Goal: Navigation & Orientation: Find specific page/section

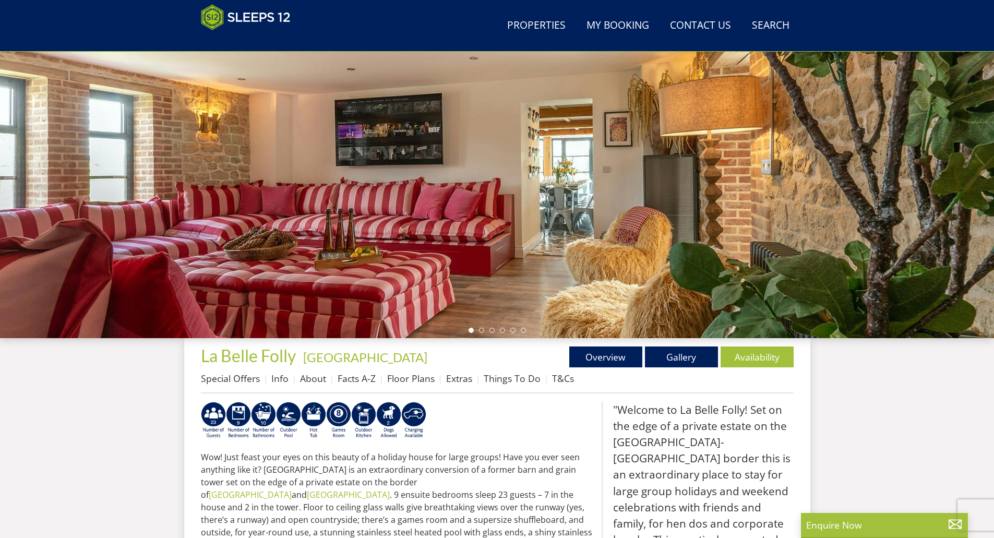
scroll to position [114, 0]
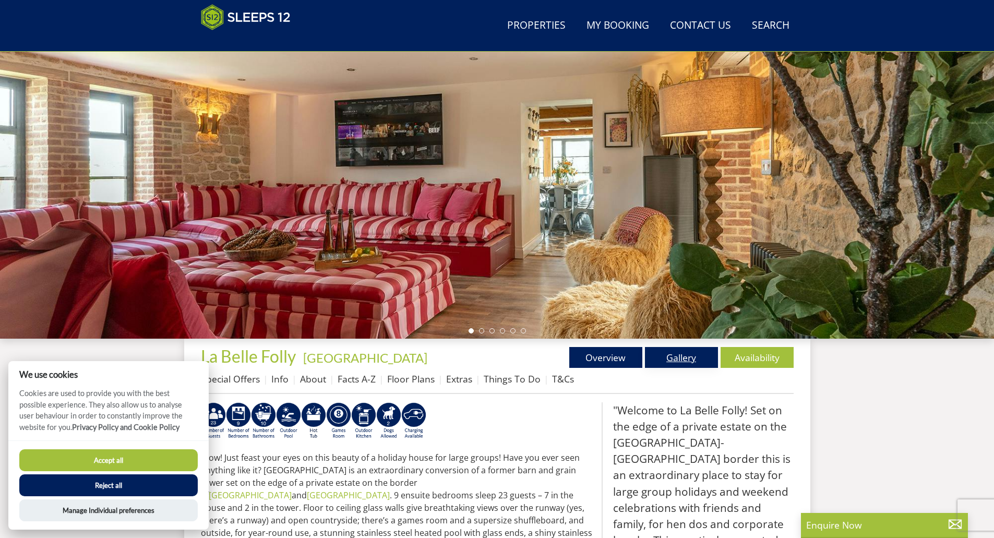
click at [553, 360] on link "Gallery" at bounding box center [681, 357] width 73 height 21
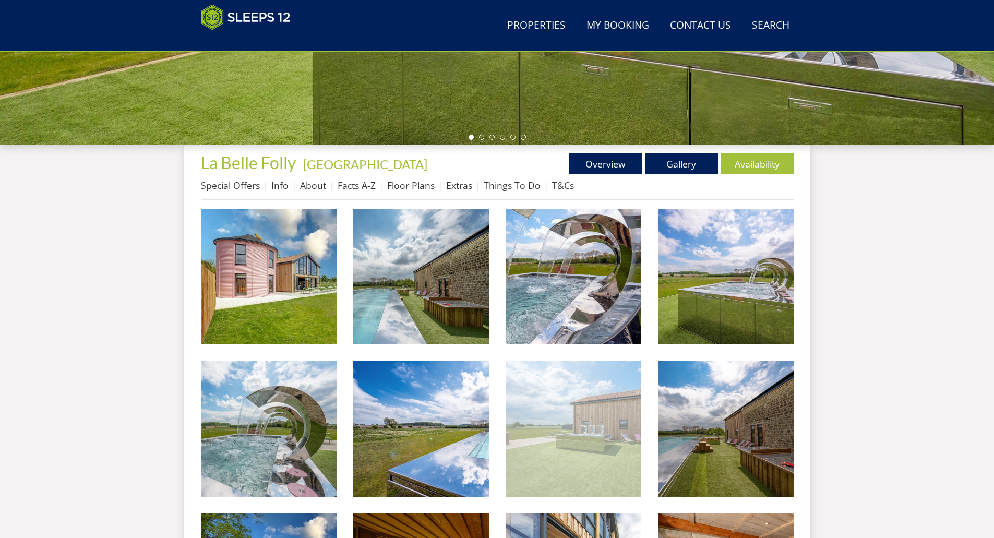
scroll to position [336, 0]
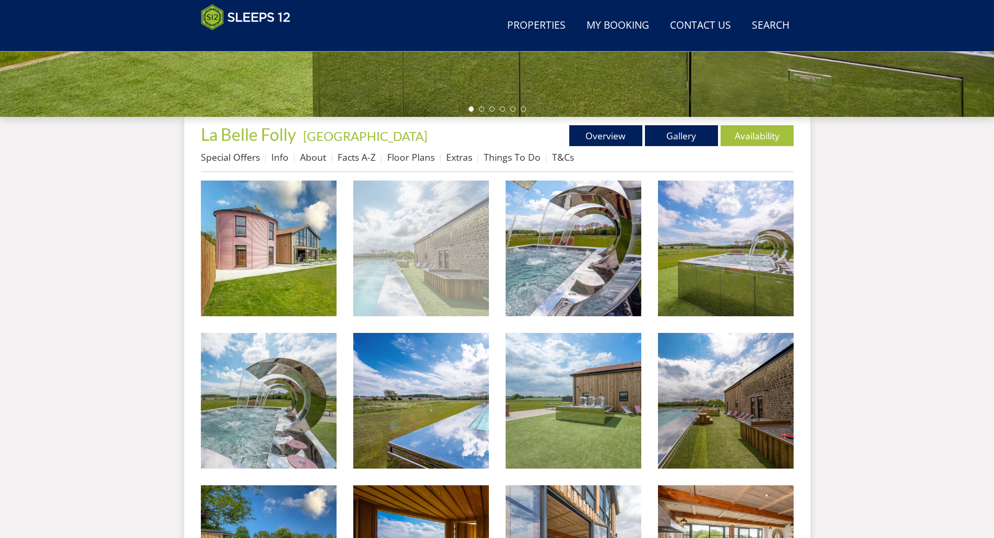
click at [412, 303] on img at bounding box center [421, 249] width 136 height 136
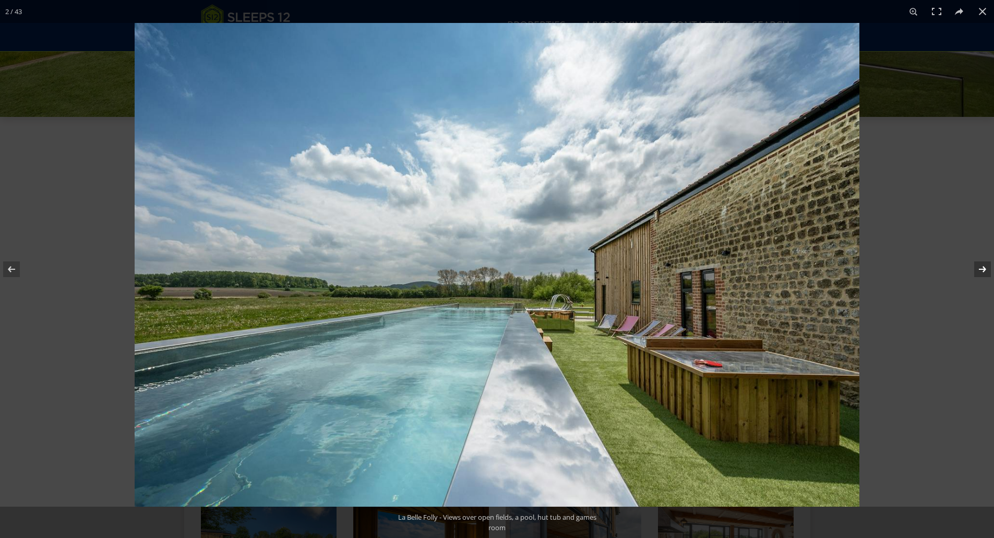
click at [553, 261] on button at bounding box center [976, 269] width 37 height 52
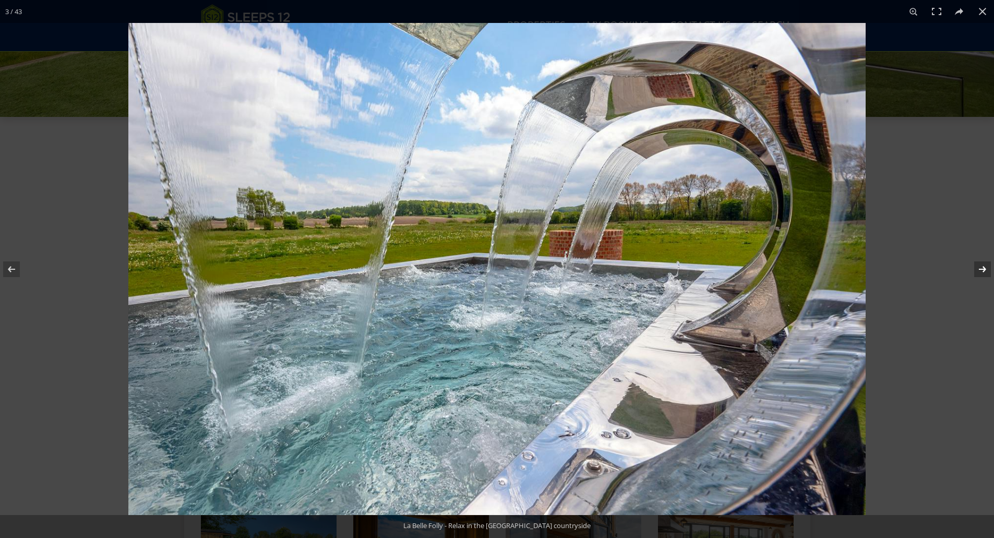
click at [553, 261] on button at bounding box center [976, 269] width 37 height 52
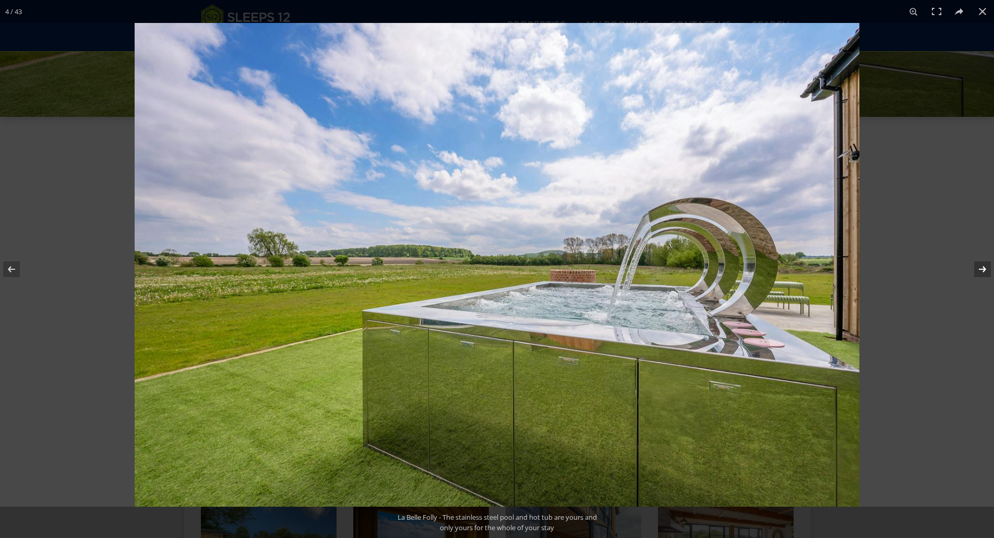
click at [553, 261] on button at bounding box center [976, 269] width 37 height 52
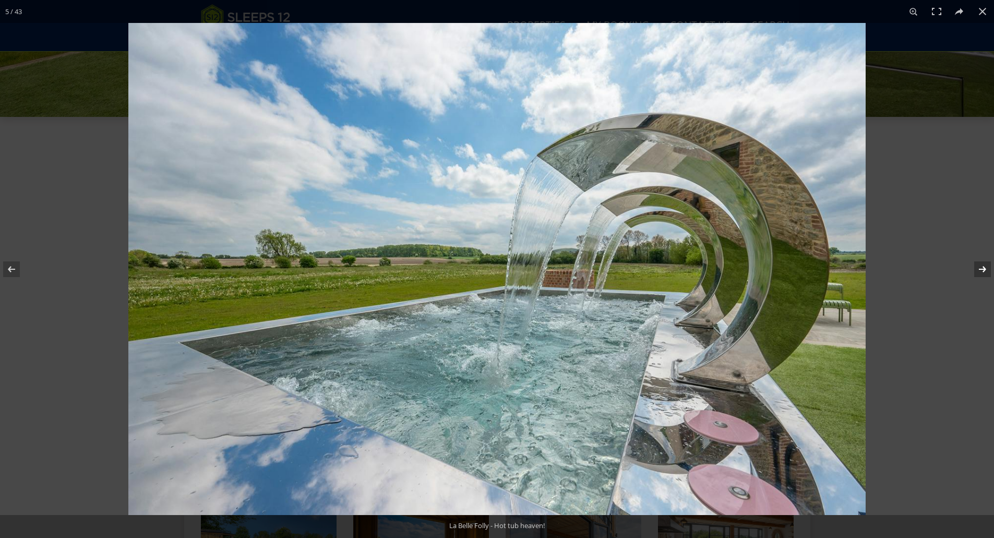
click at [553, 261] on button at bounding box center [976, 269] width 37 height 52
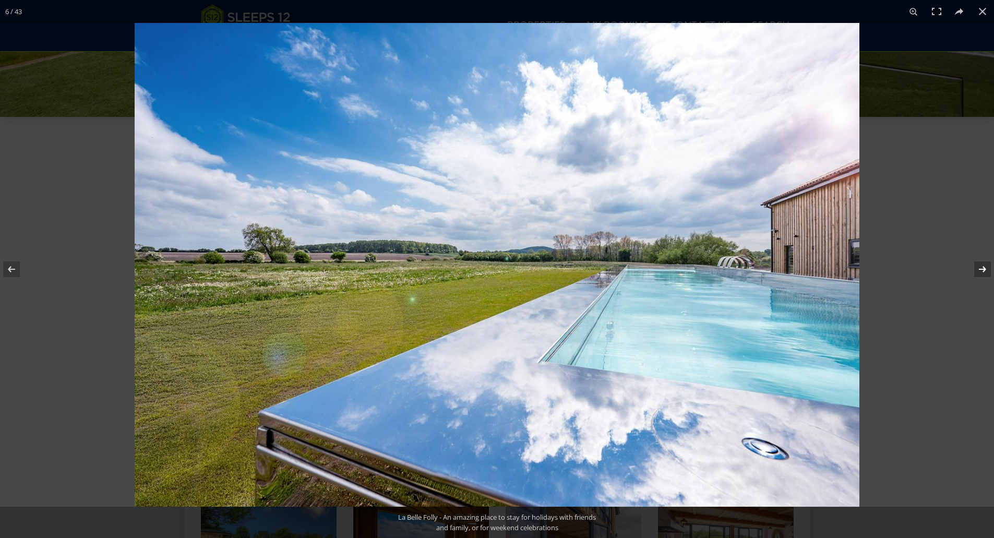
click at [553, 261] on button at bounding box center [976, 269] width 37 height 52
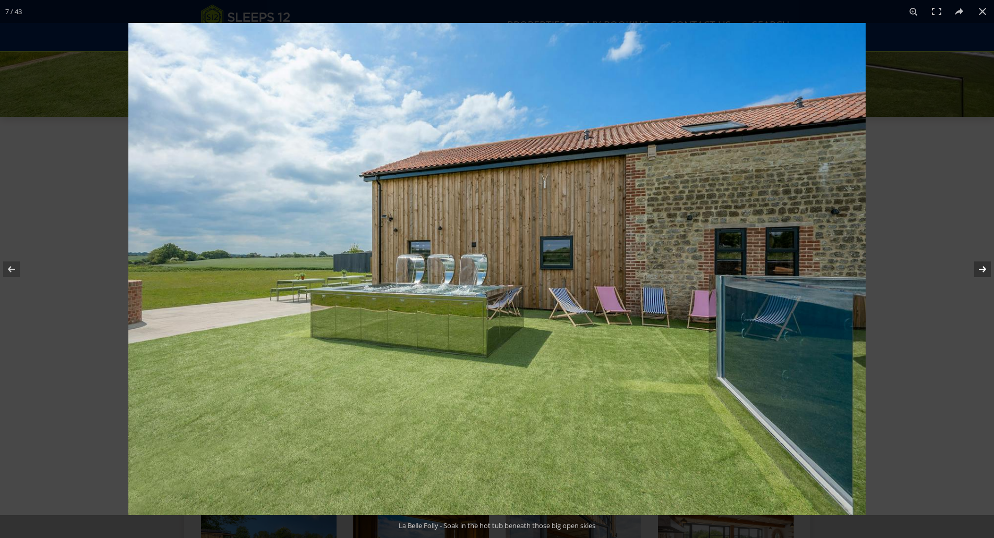
click at [553, 261] on button at bounding box center [976, 269] width 37 height 52
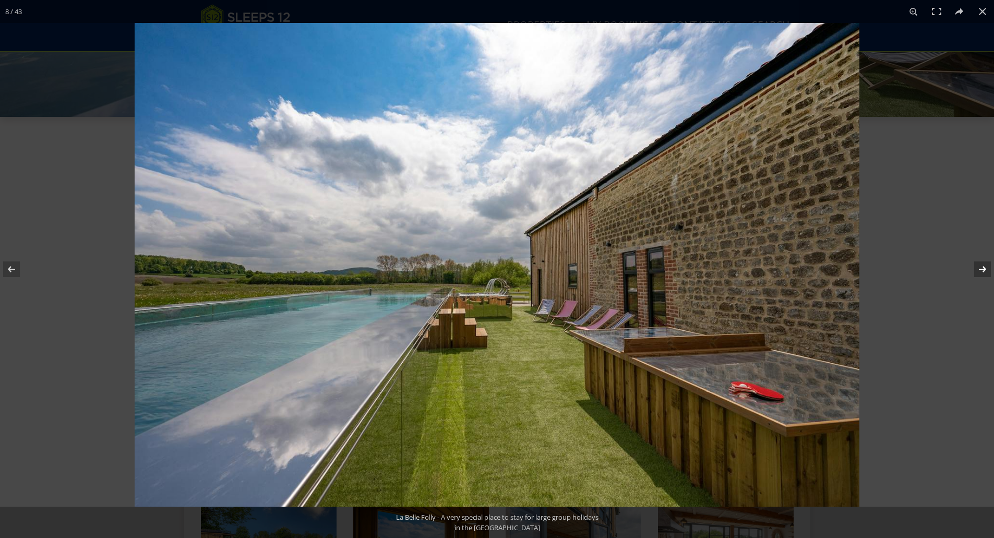
click at [553, 261] on button at bounding box center [976, 269] width 37 height 52
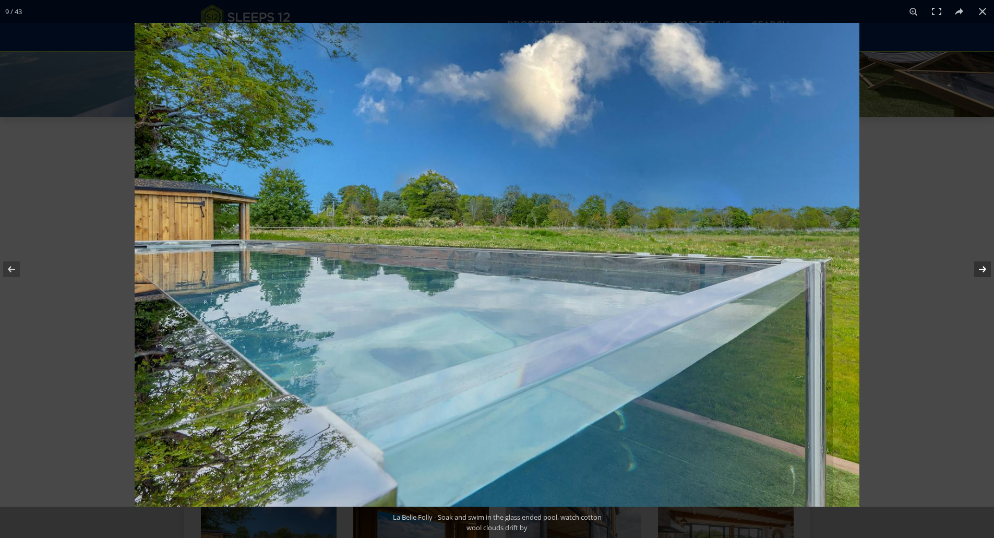
click at [553, 261] on button at bounding box center [976, 269] width 37 height 52
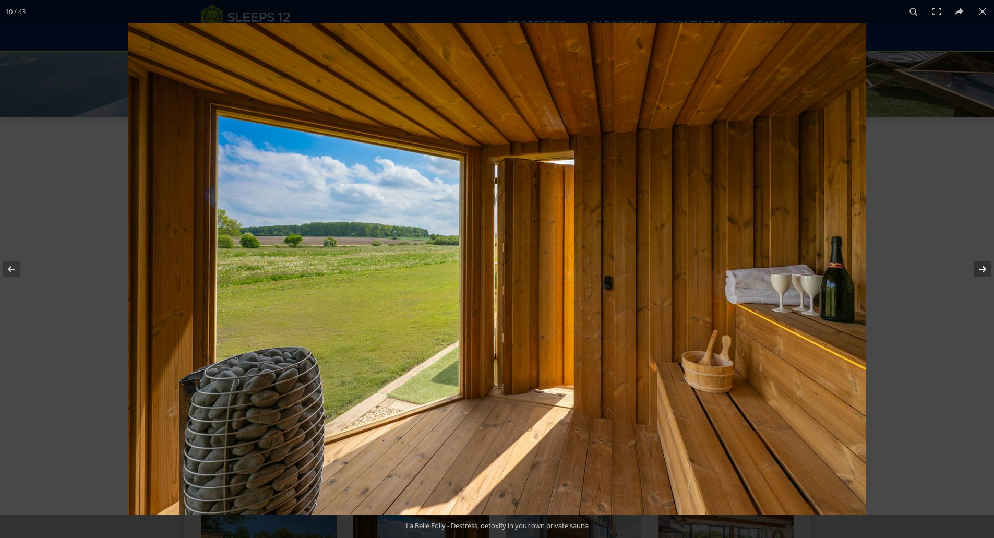
click at [553, 261] on button at bounding box center [976, 269] width 37 height 52
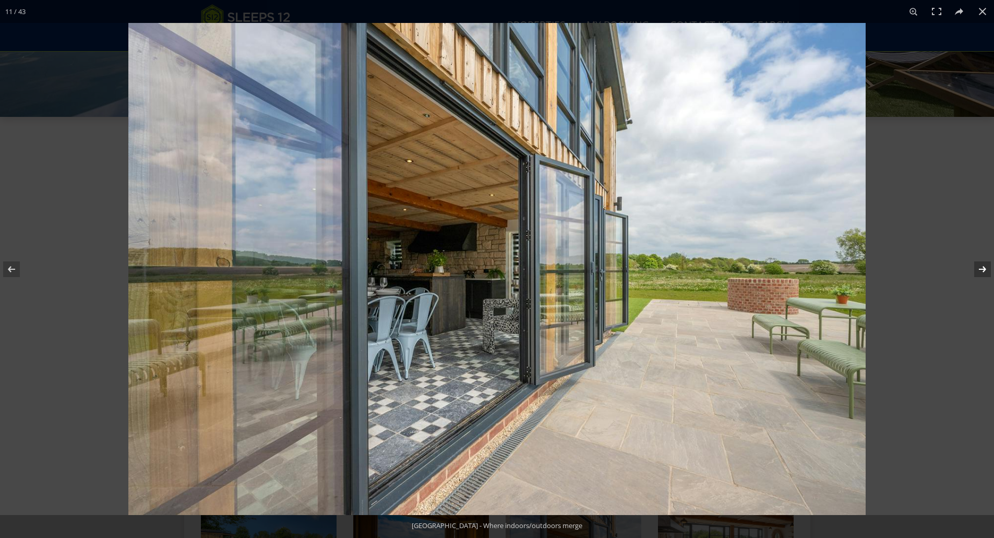
click at [553, 261] on button at bounding box center [976, 269] width 37 height 52
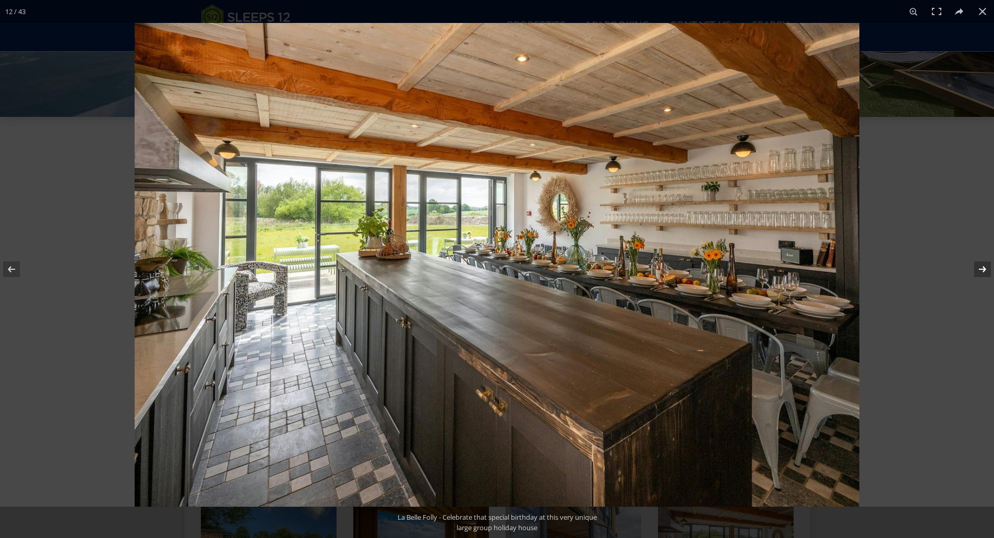
click at [553, 272] on button at bounding box center [976, 269] width 37 height 52
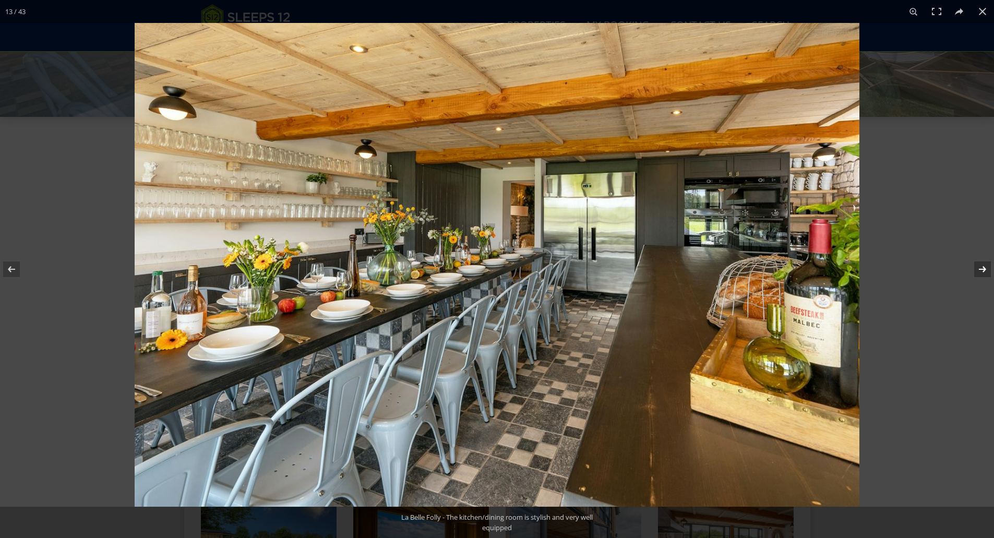
click at [553, 272] on button at bounding box center [976, 269] width 37 height 52
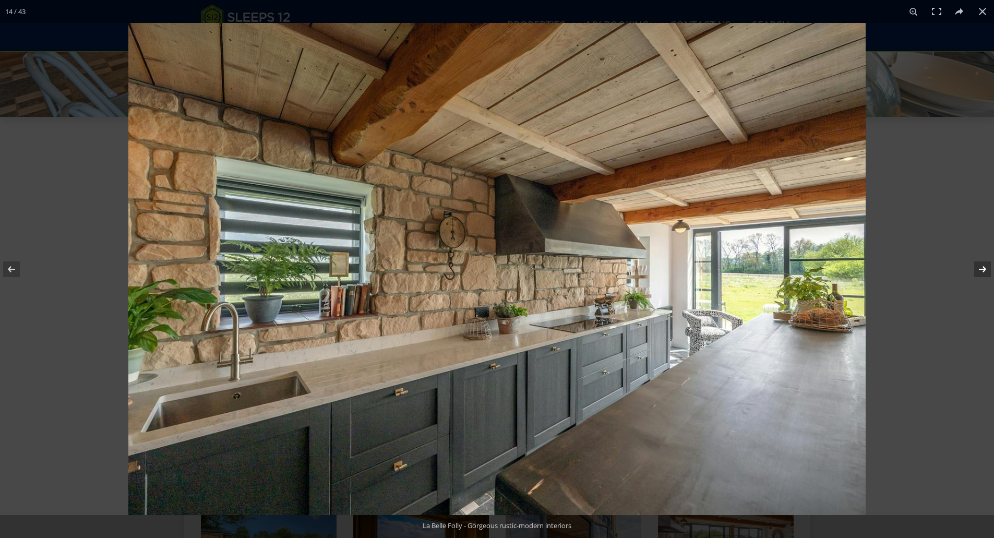
click at [553, 272] on button at bounding box center [976, 269] width 37 height 52
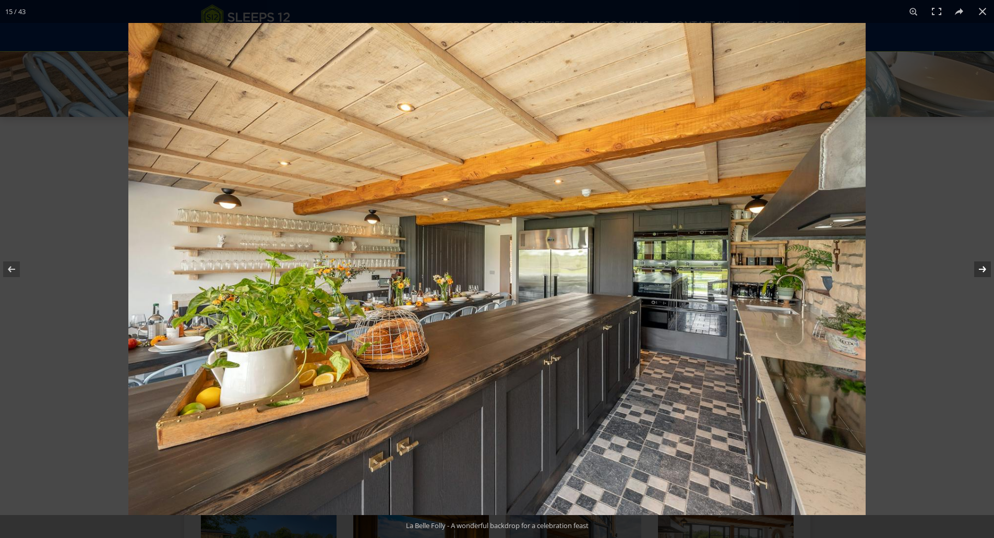
click at [553, 272] on button at bounding box center [976, 269] width 37 height 52
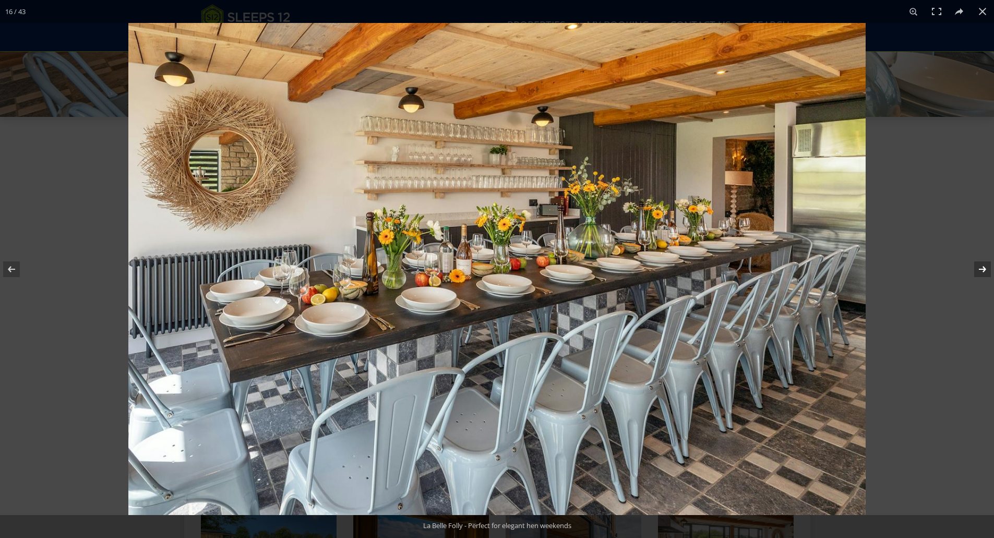
click at [553, 272] on button at bounding box center [976, 269] width 37 height 52
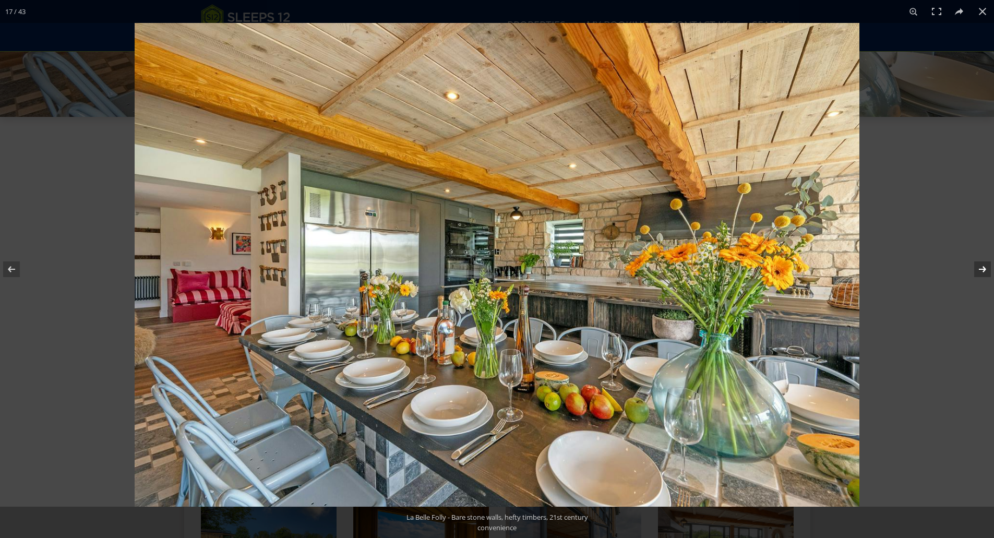
click at [553, 272] on button at bounding box center [976, 269] width 37 height 52
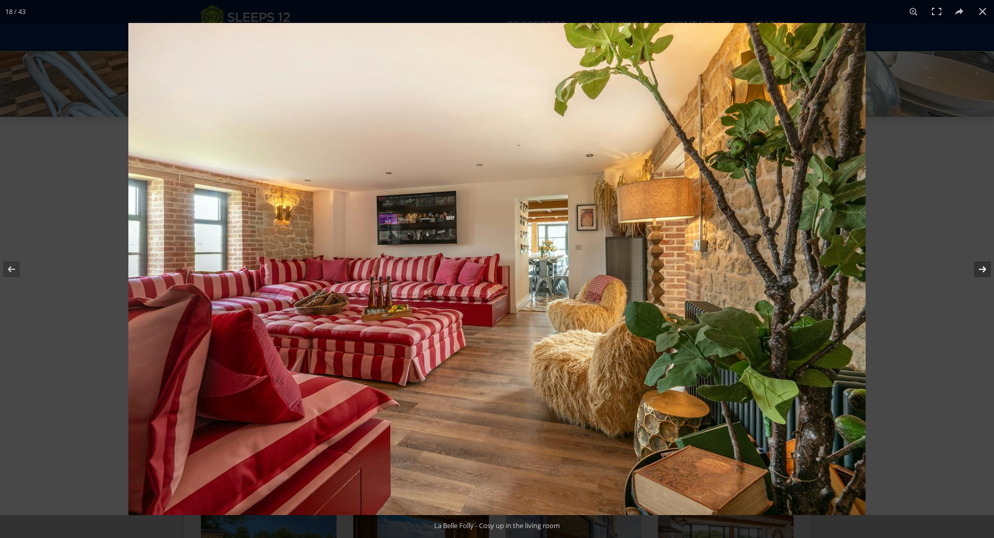
click at [553, 272] on button at bounding box center [976, 269] width 37 height 52
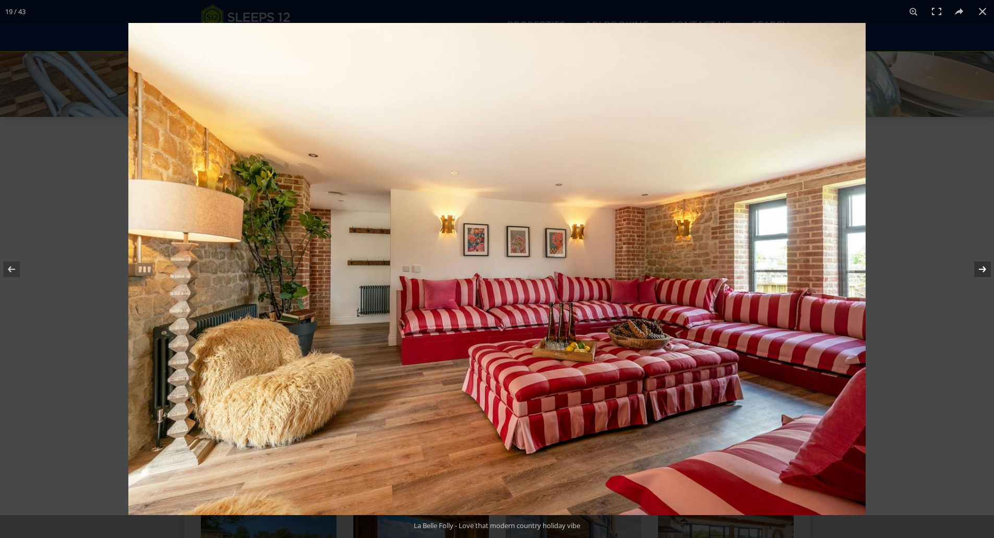
click at [553, 272] on button at bounding box center [976, 269] width 37 height 52
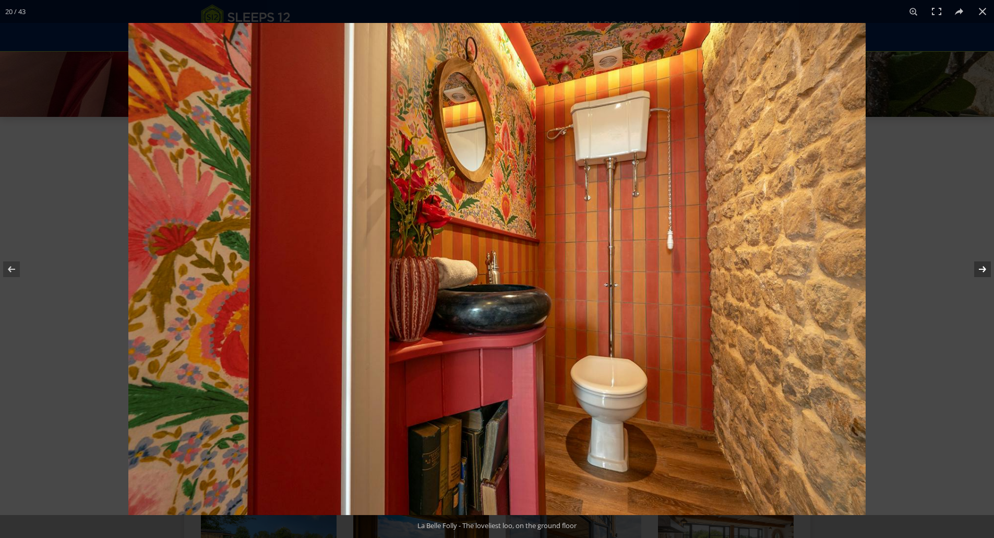
click at [553, 267] on button at bounding box center [976, 269] width 37 height 52
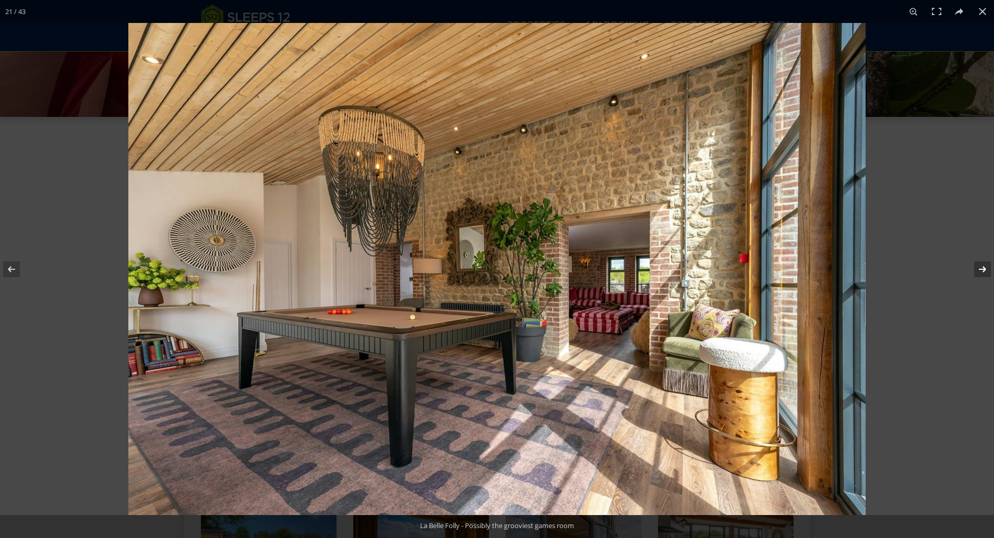
click at [553, 267] on button at bounding box center [976, 269] width 37 height 52
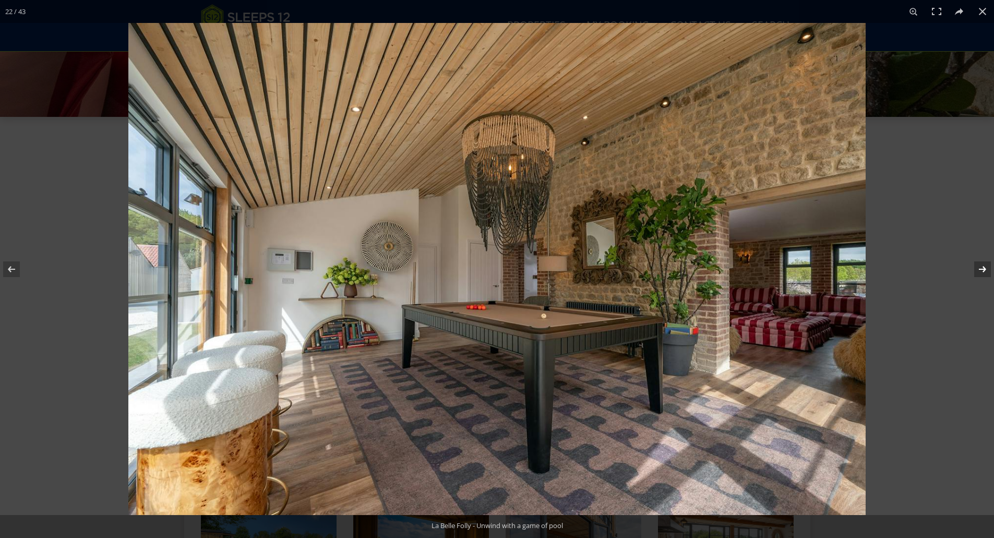
click at [553, 267] on button at bounding box center [976, 269] width 37 height 52
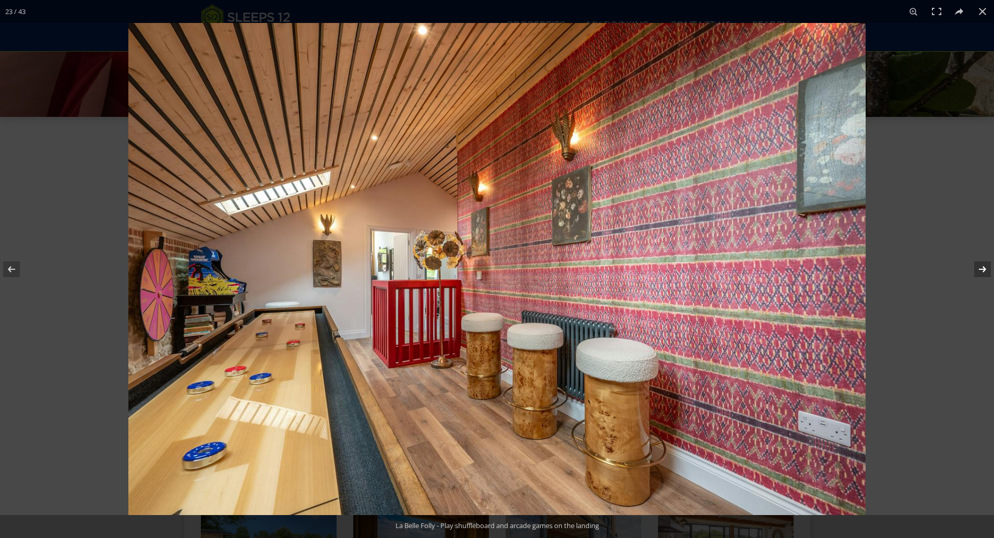
click at [553, 267] on button at bounding box center [976, 269] width 37 height 52
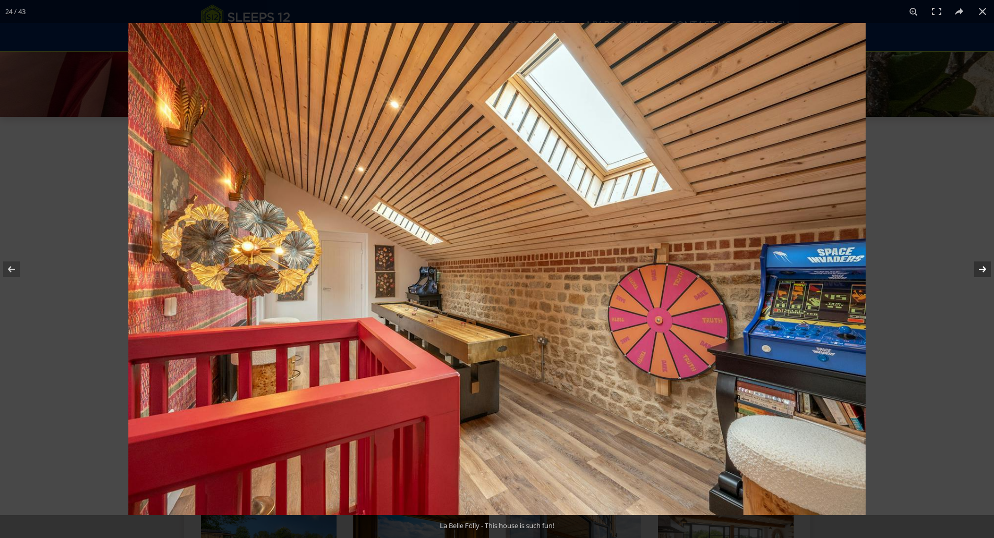
click at [553, 267] on button at bounding box center [976, 269] width 37 height 52
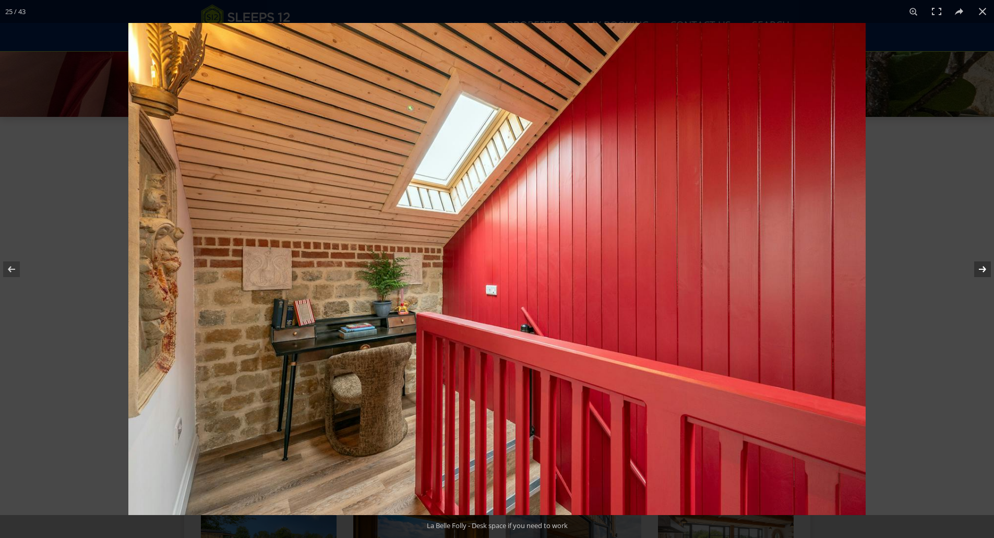
click at [553, 267] on button at bounding box center [976, 269] width 37 height 52
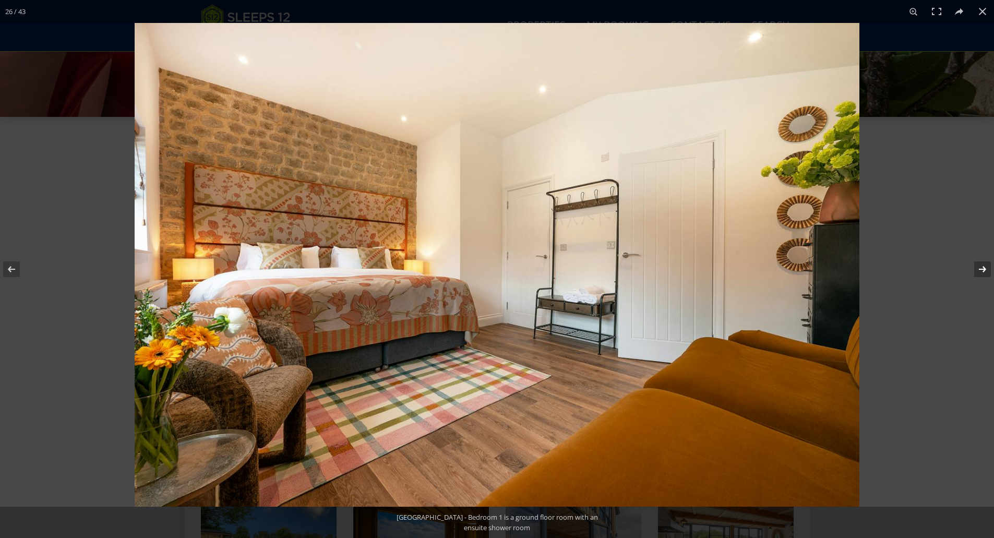
click at [553, 267] on button at bounding box center [976, 269] width 37 height 52
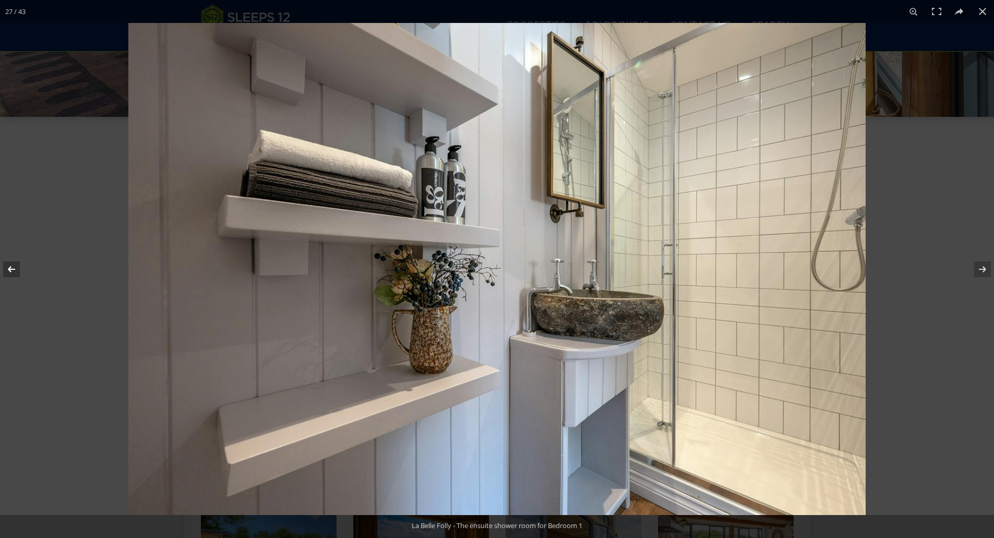
click at [7, 268] on button at bounding box center [18, 269] width 37 height 52
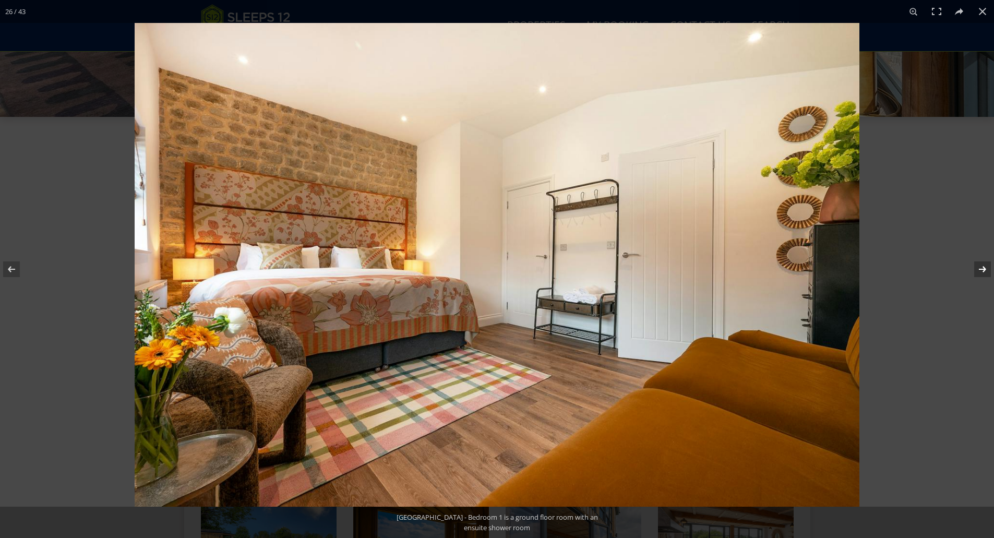
click at [553, 265] on button at bounding box center [976, 269] width 37 height 52
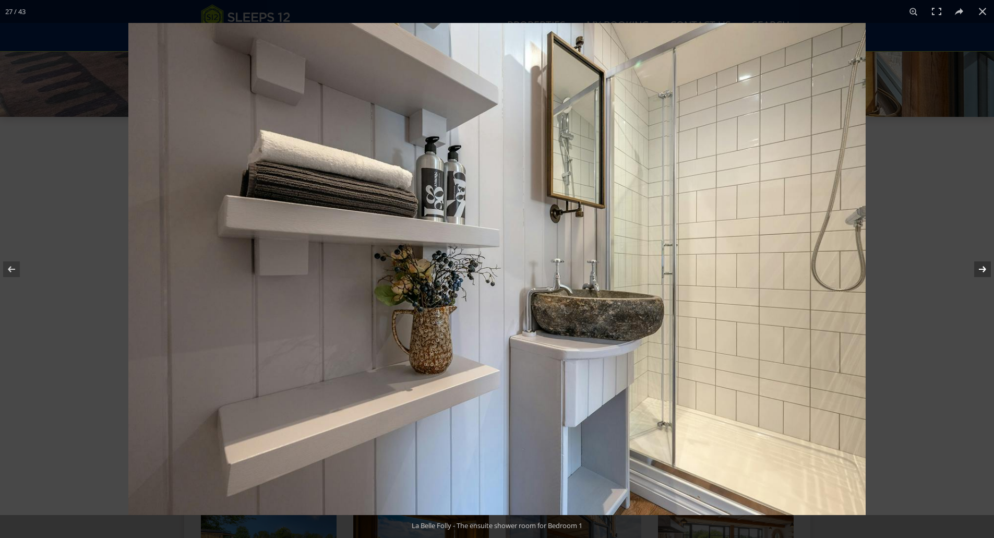
click at [553, 265] on button at bounding box center [976, 269] width 37 height 52
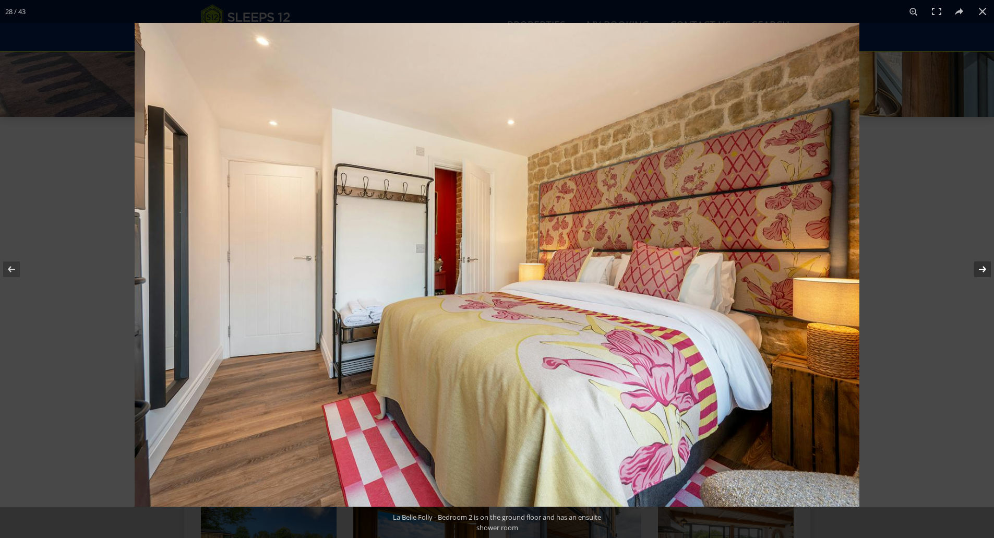
click at [553, 265] on button at bounding box center [976, 269] width 37 height 52
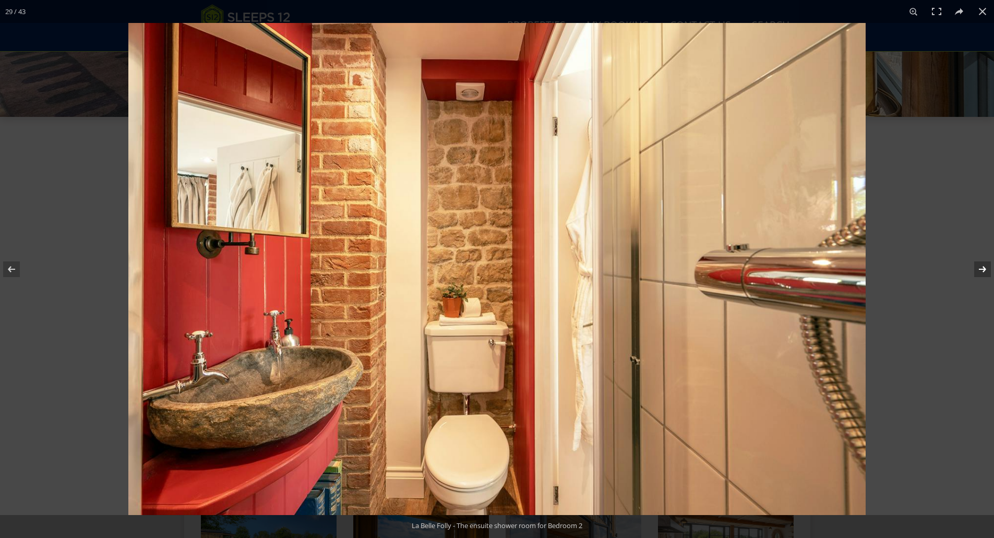
click at [553, 265] on button at bounding box center [976, 269] width 37 height 52
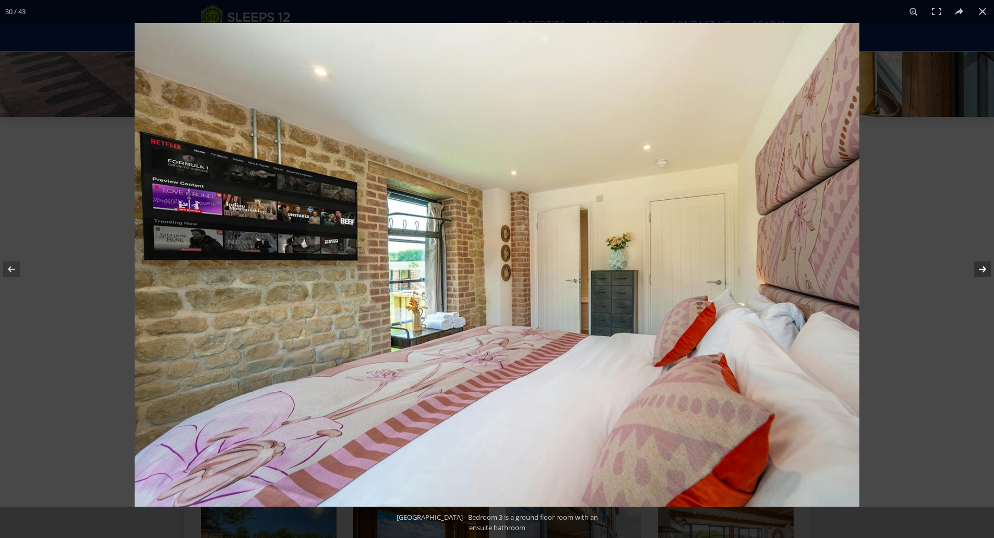
click at [553, 265] on button at bounding box center [976, 269] width 37 height 52
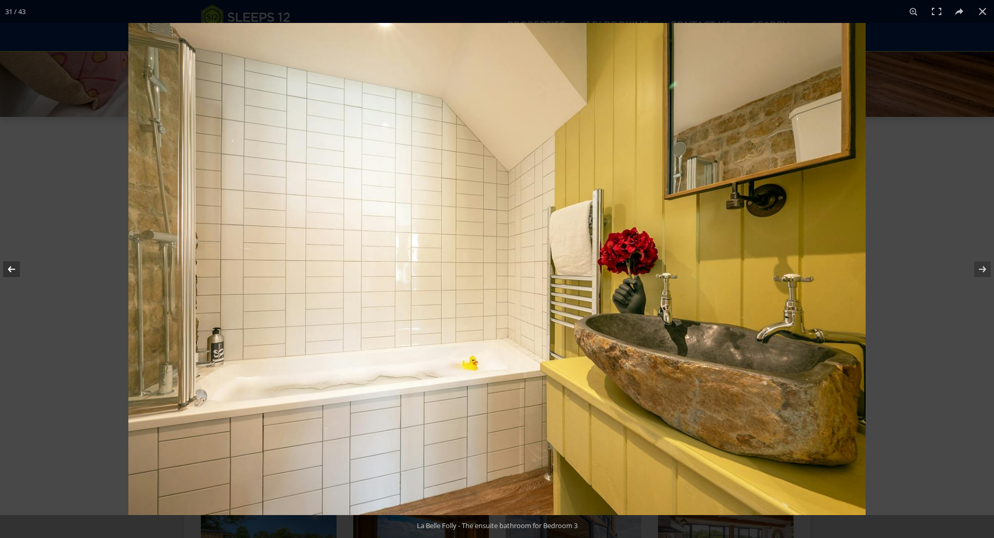
click at [21, 271] on button at bounding box center [18, 269] width 37 height 52
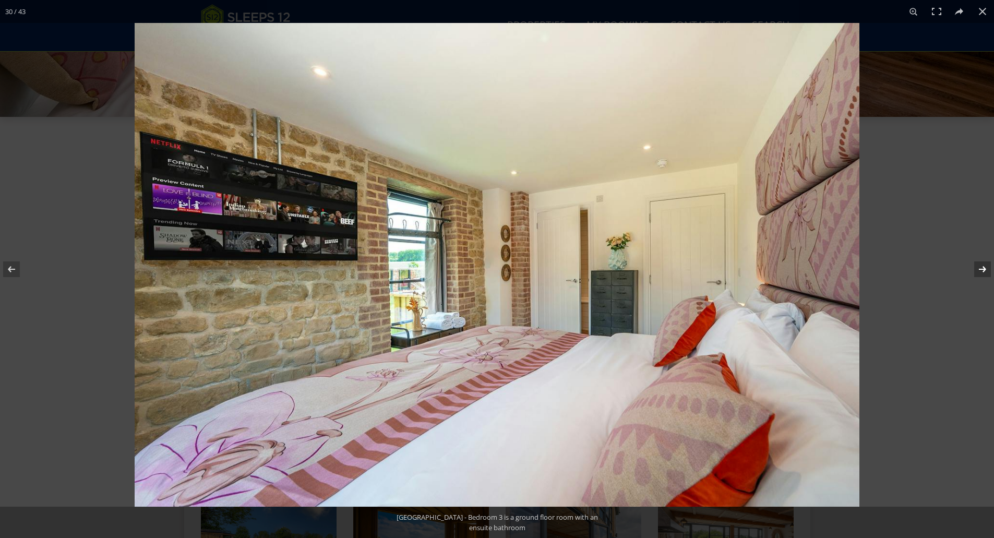
click at [553, 268] on button at bounding box center [976, 269] width 37 height 52
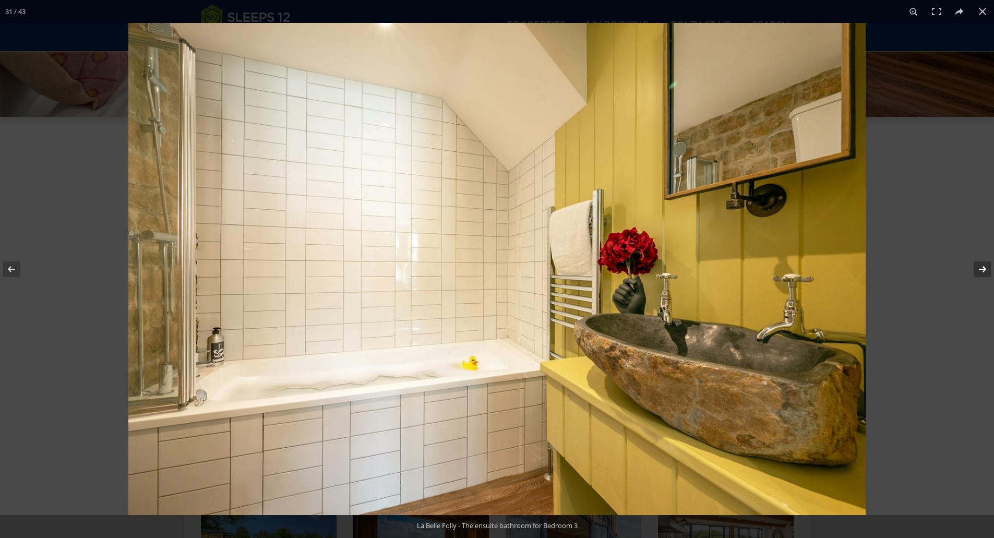
click at [553, 268] on button at bounding box center [976, 269] width 37 height 52
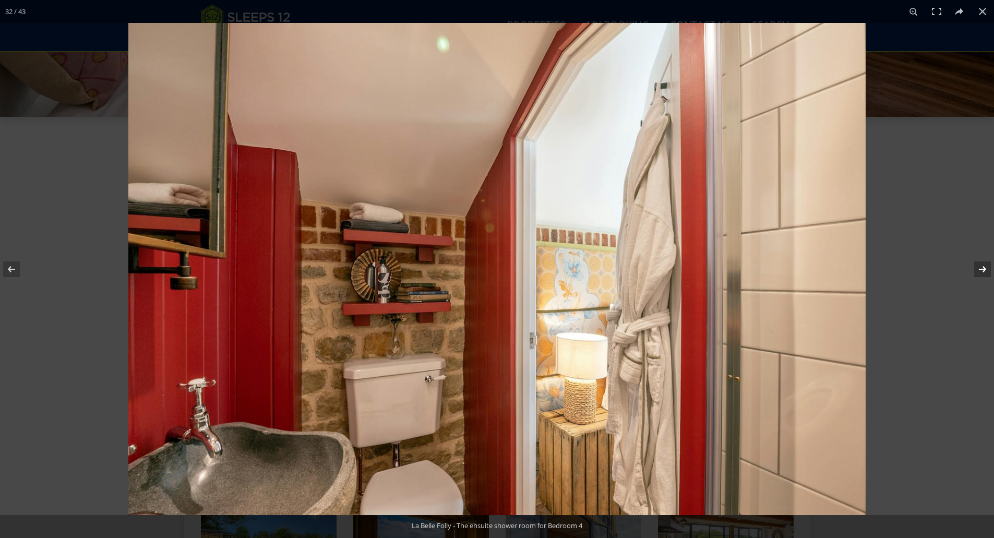
click at [553, 268] on button at bounding box center [976, 269] width 37 height 52
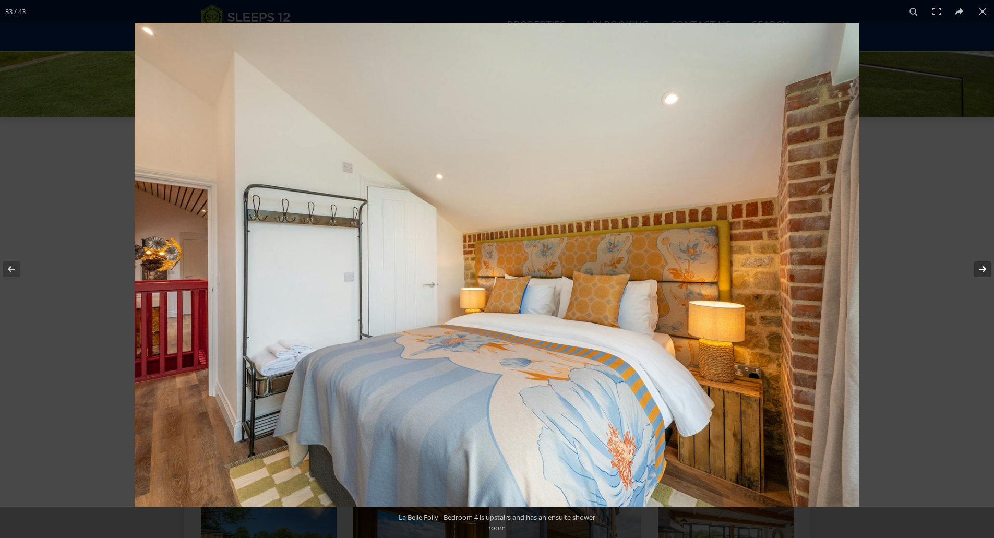
click at [553, 268] on button at bounding box center [976, 269] width 37 height 52
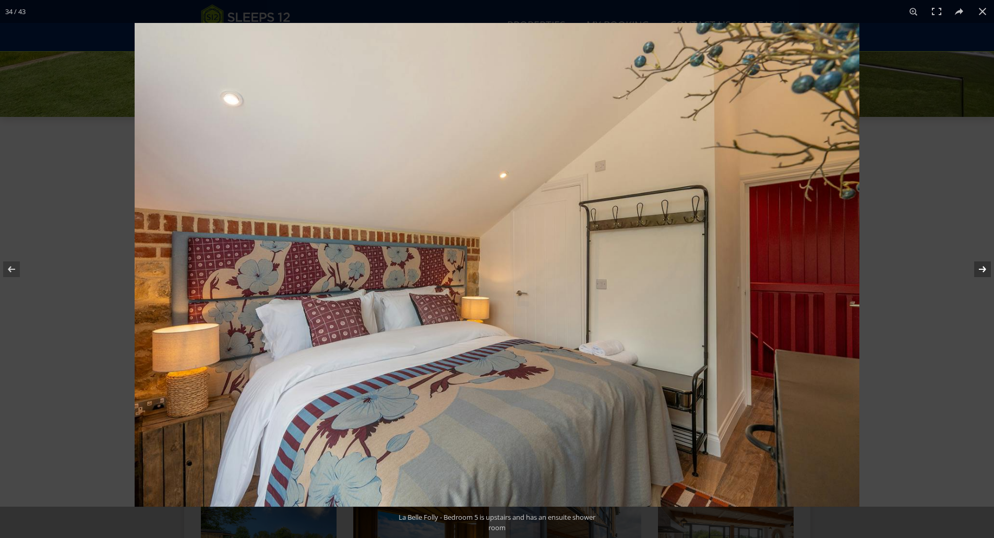
click at [553, 268] on button at bounding box center [976, 269] width 37 height 52
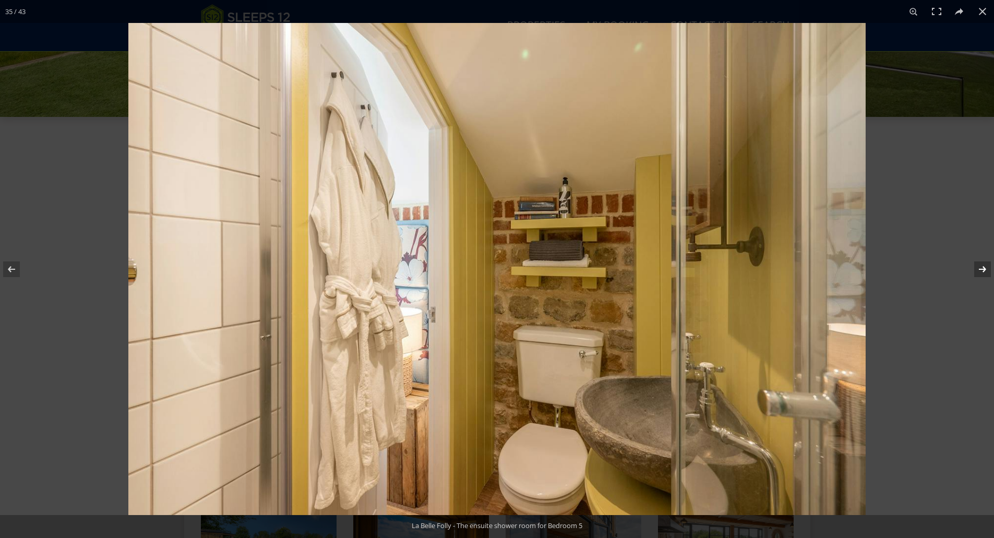
click at [553, 268] on button at bounding box center [976, 269] width 37 height 52
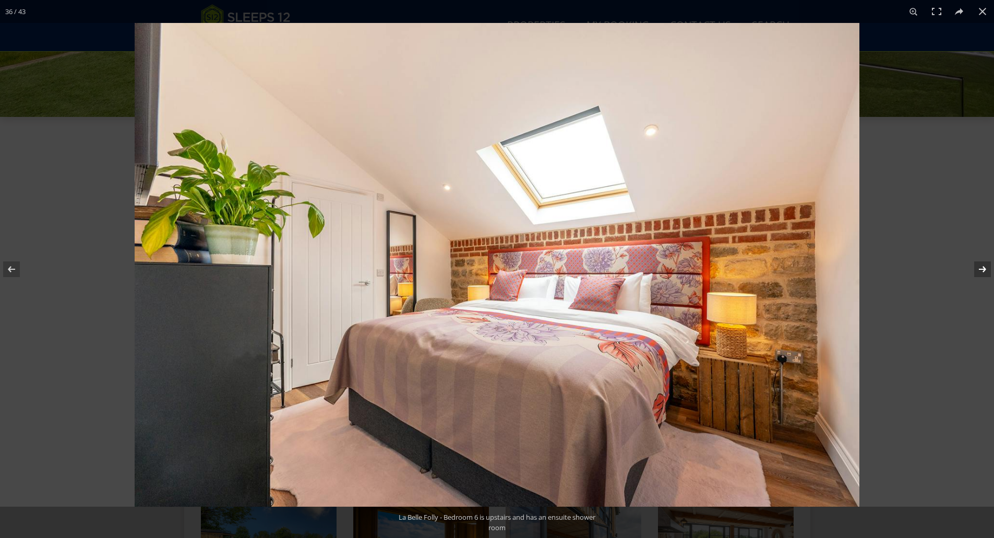
click at [553, 268] on button at bounding box center [976, 269] width 37 height 52
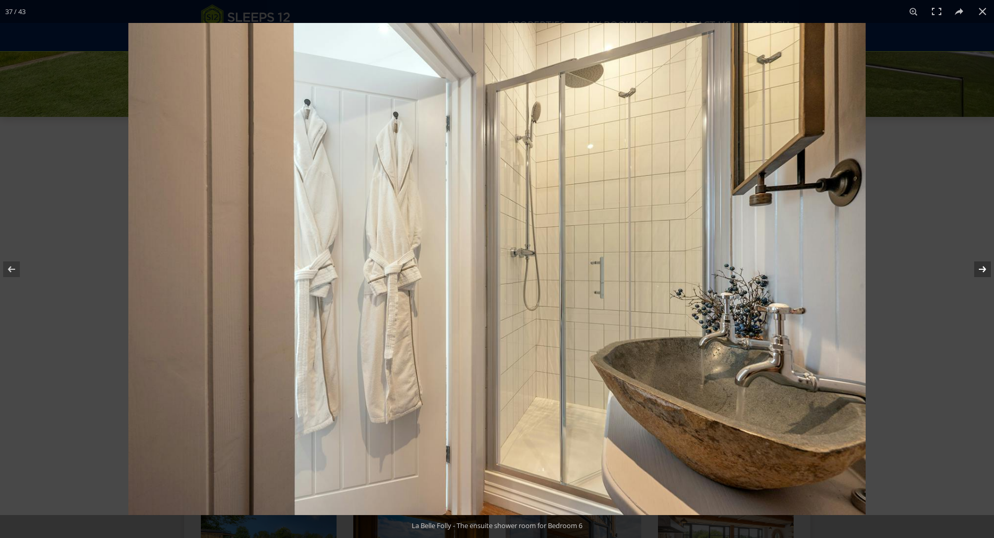
click at [553, 268] on button at bounding box center [976, 269] width 37 height 52
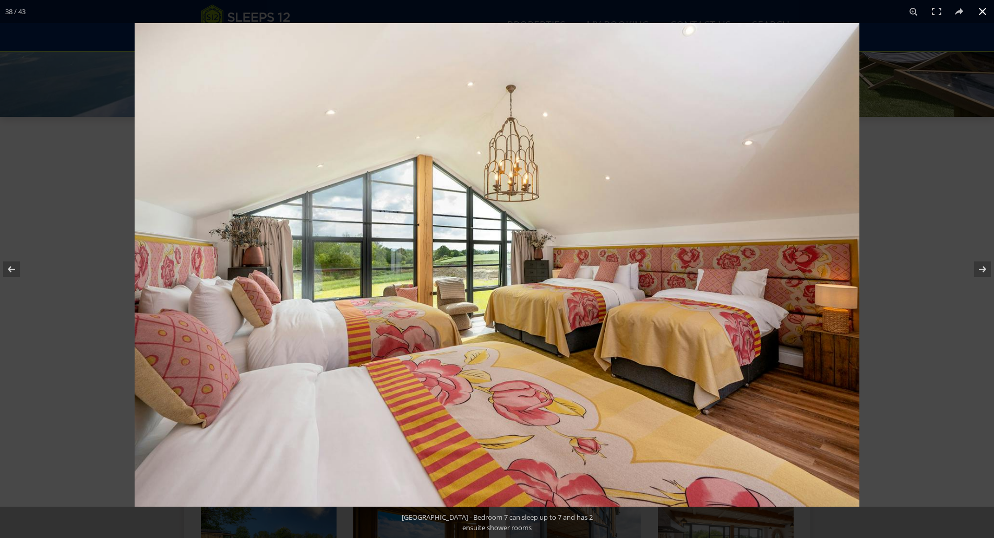
click at [553, 10] on button at bounding box center [982, 11] width 23 height 23
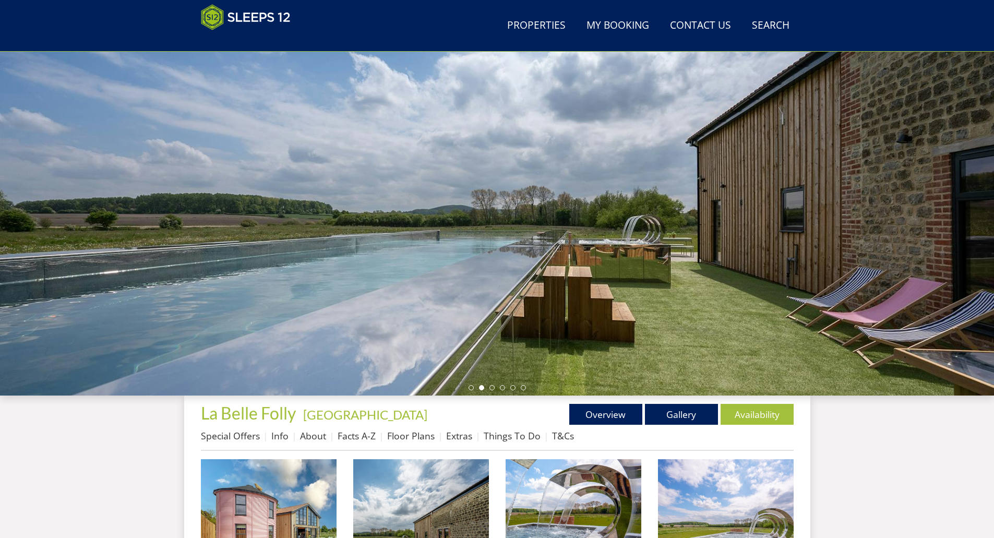
scroll to position [233, 0]
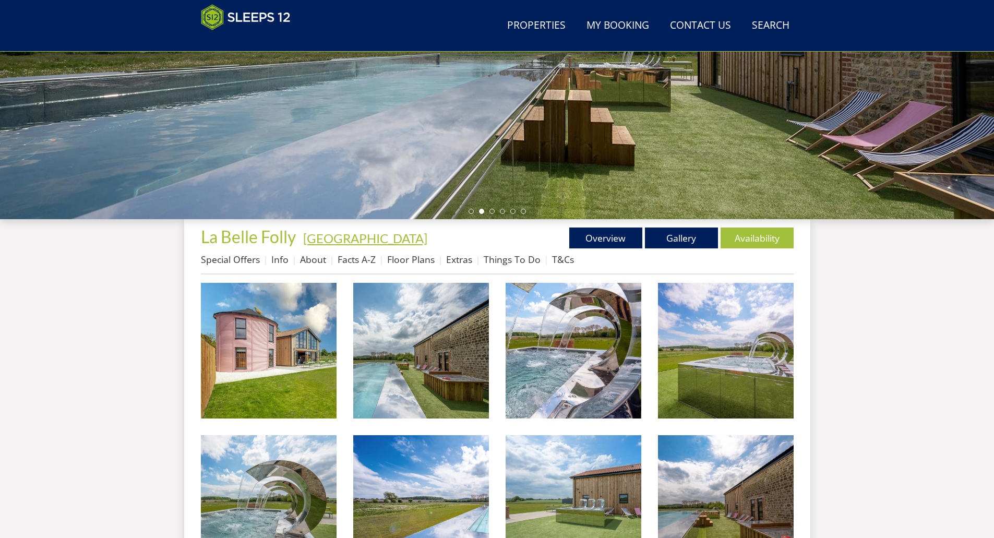
click at [331, 235] on link "[GEOGRAPHIC_DATA]" at bounding box center [365, 238] width 124 height 15
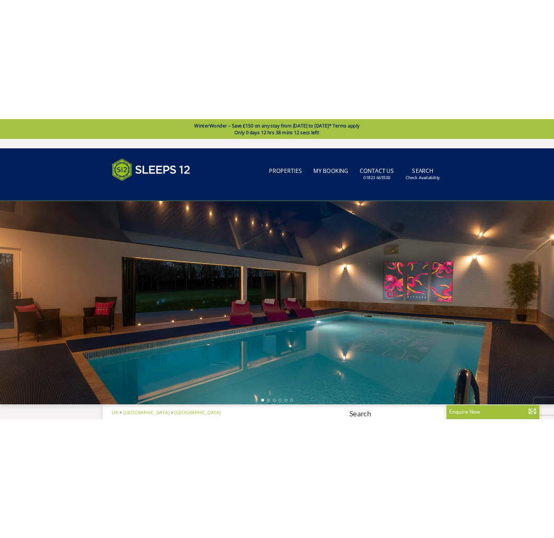
scroll to position [233, 0]
